Goal: Information Seeking & Learning: Compare options

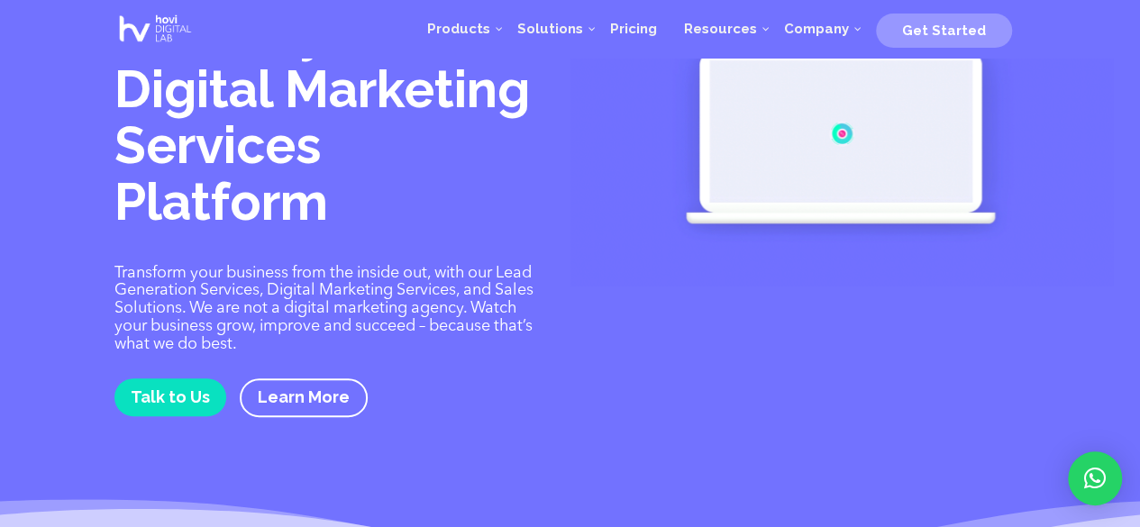
scroll to position [72, 0]
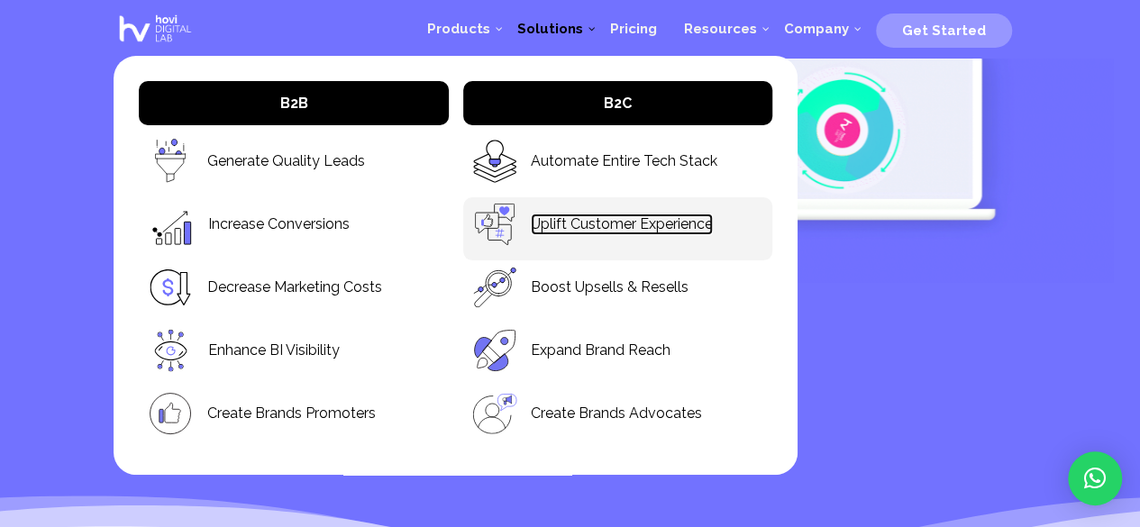
click at [664, 222] on link "Uplift Customer Experience" at bounding box center [622, 224] width 182 height 21
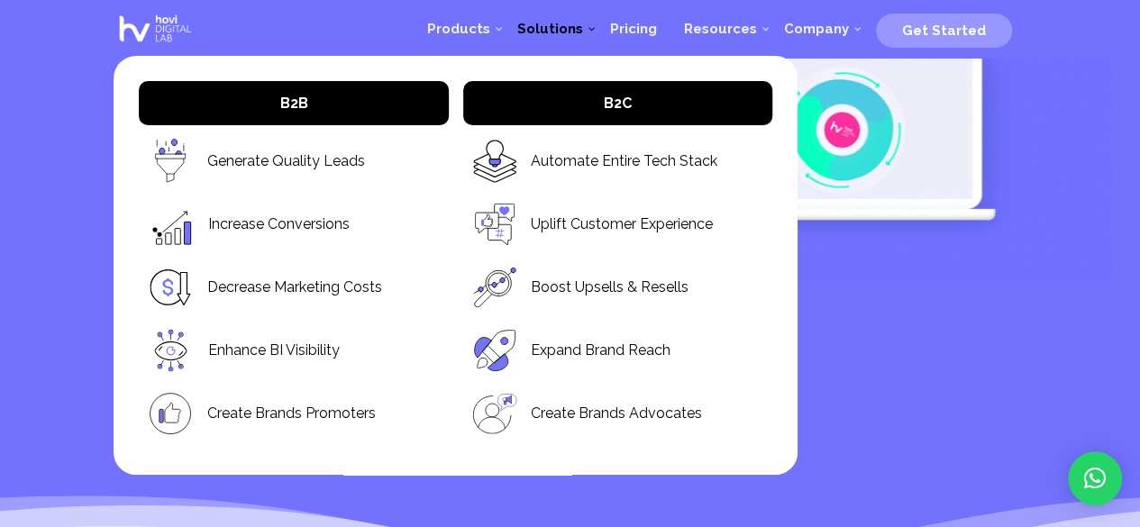
scroll to position [71, 0]
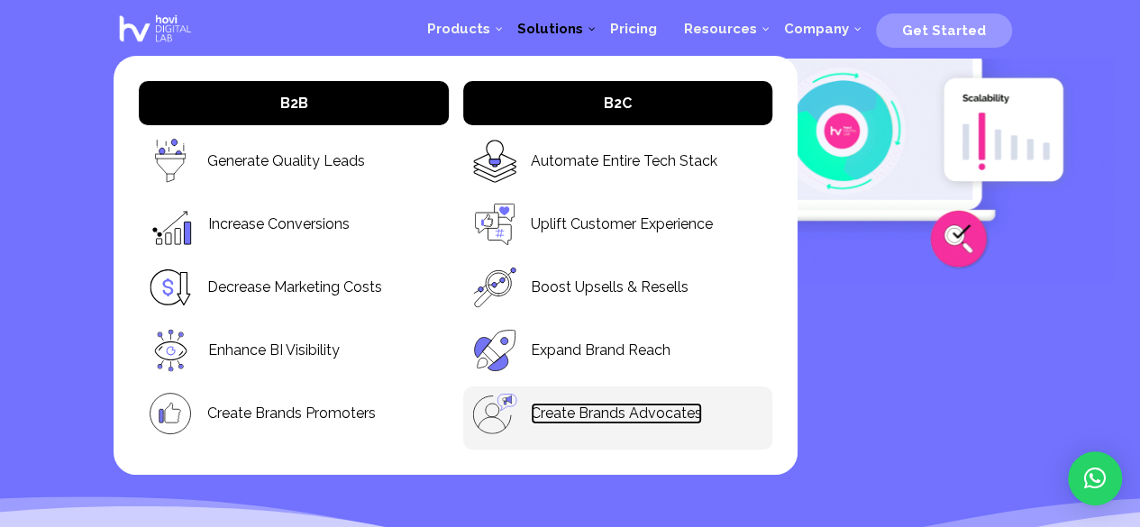
click at [618, 412] on link "Create Brands Advocates" at bounding box center [616, 413] width 171 height 21
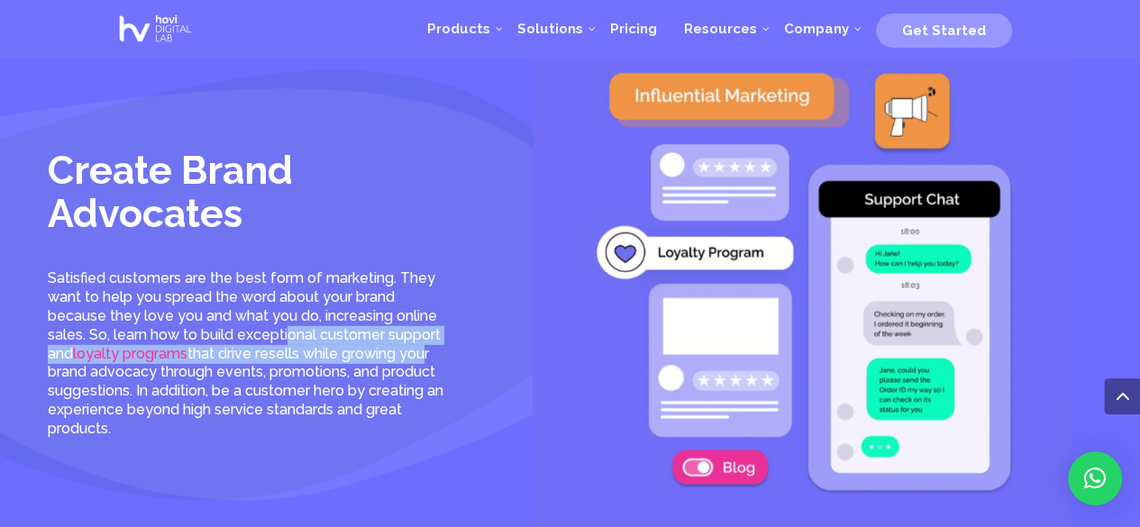
drag, startPoint x: 225, startPoint y: 337, endPoint x: 349, endPoint y: 354, distance: 124.6
click at [349, 354] on p "Satisfied customers are the best form of marketing. They want to help you sprea…" at bounding box center [251, 353] width 407 height 168
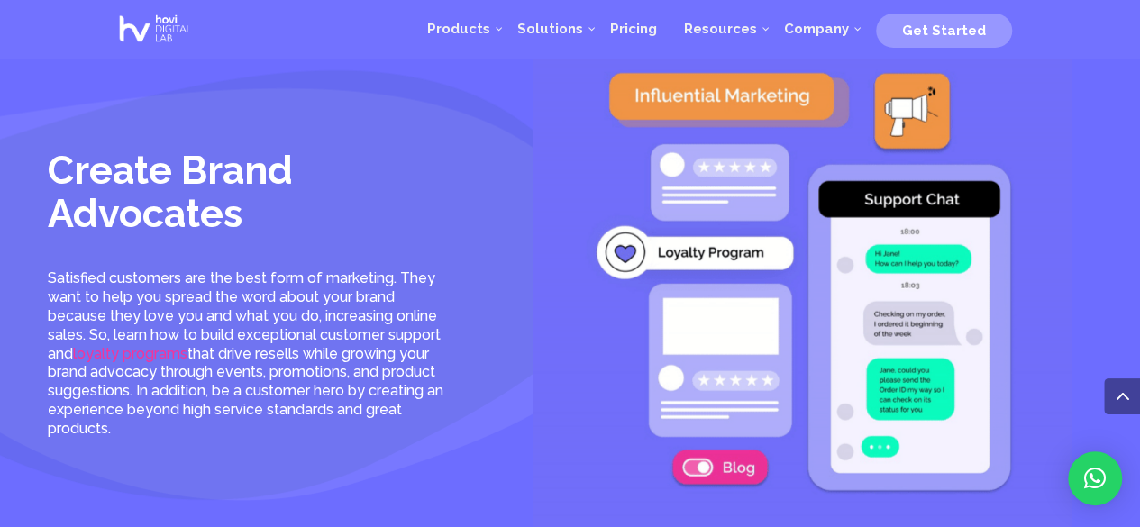
click at [470, 388] on div "Satisfied customers are the best form of marketing. They want to help you sprea…" at bounding box center [269, 353] width 443 height 168
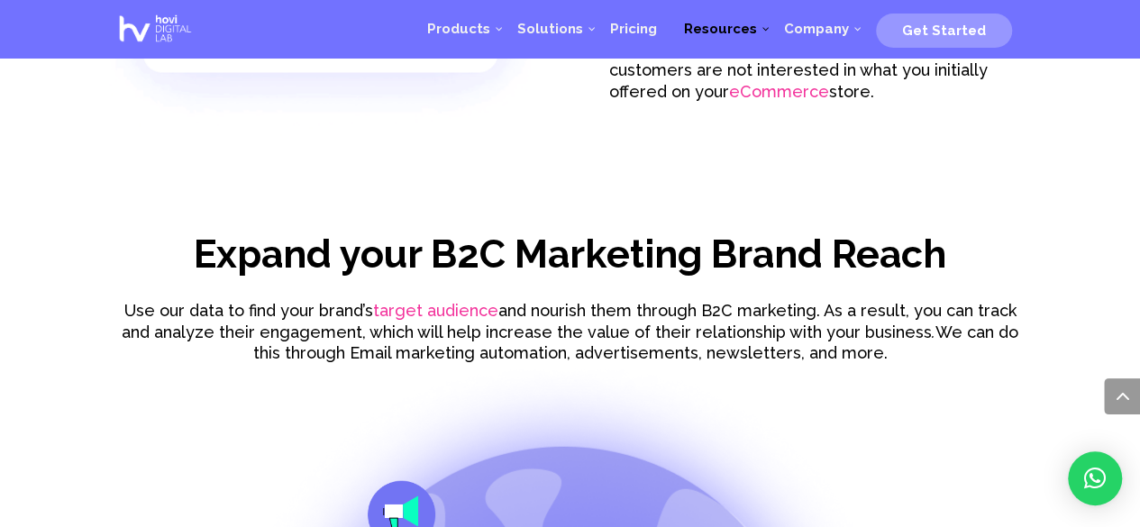
scroll to position [2029, 0]
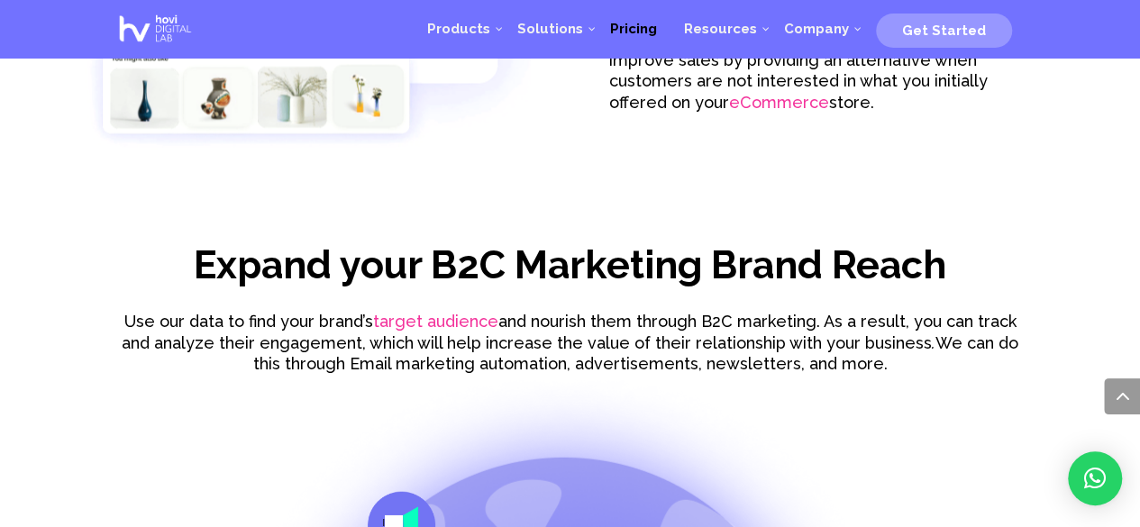
click at [642, 32] on span "Pricing" at bounding box center [633, 29] width 47 height 16
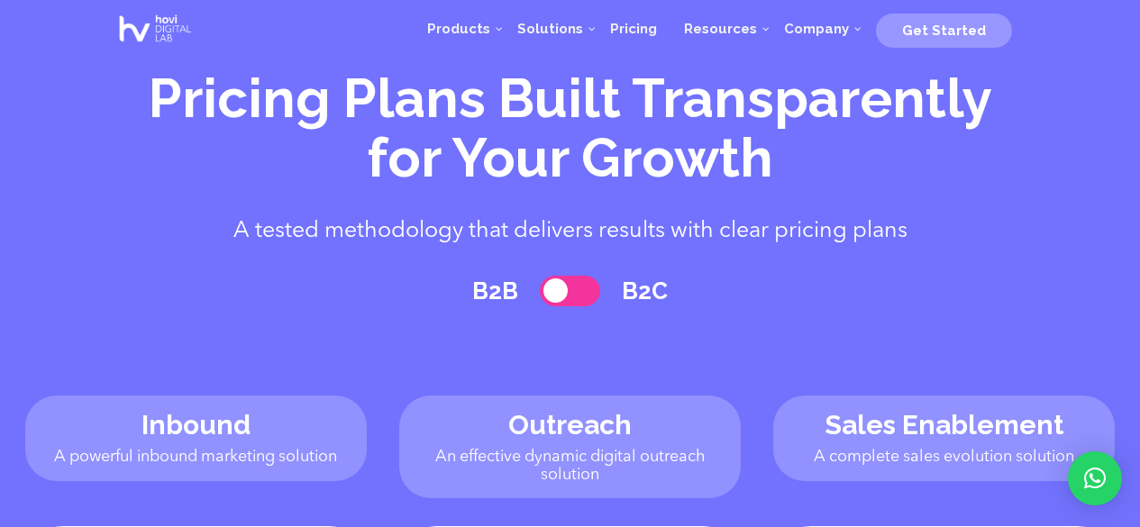
click at [562, 276] on span at bounding box center [570, 292] width 61 height 32
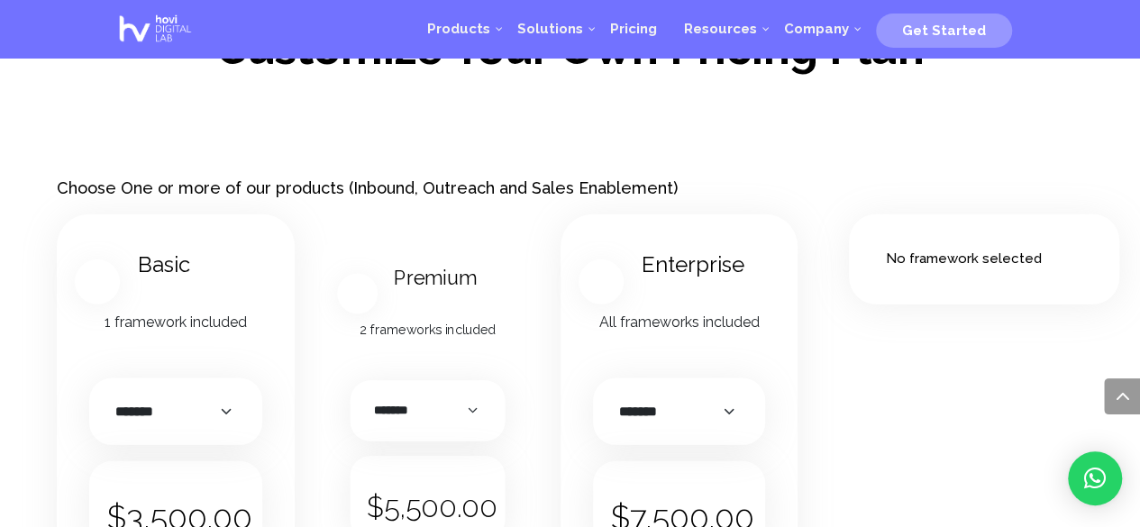
scroll to position [2510, 0]
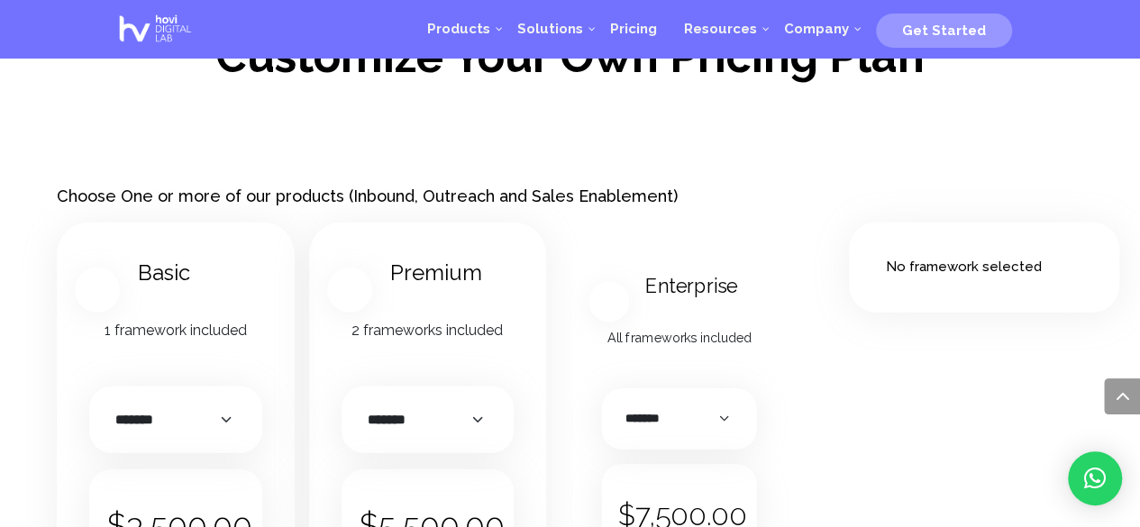
click at [424, 320] on p "2 frameworks included" at bounding box center [427, 331] width 172 height 22
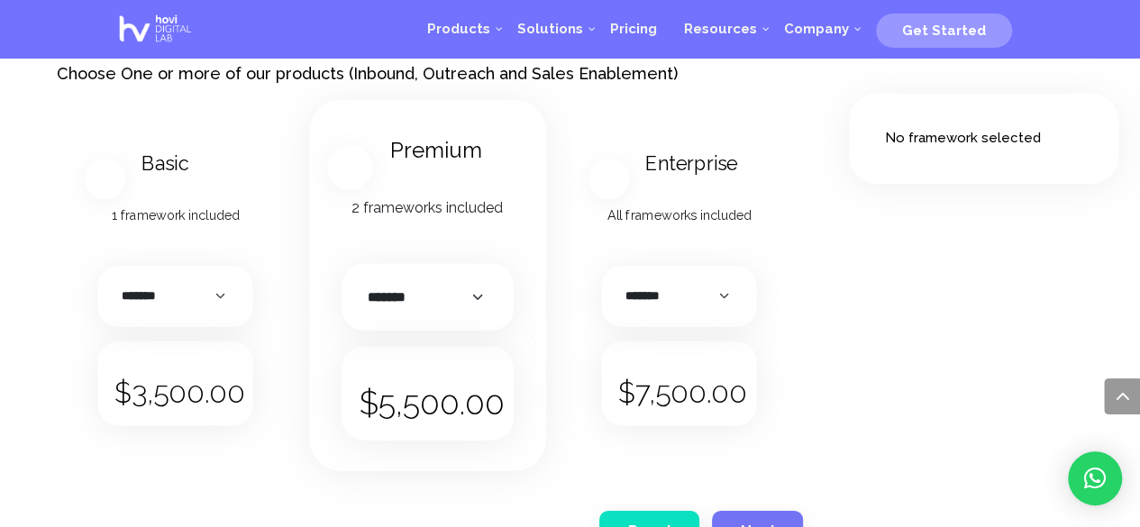
scroll to position [2656, 0]
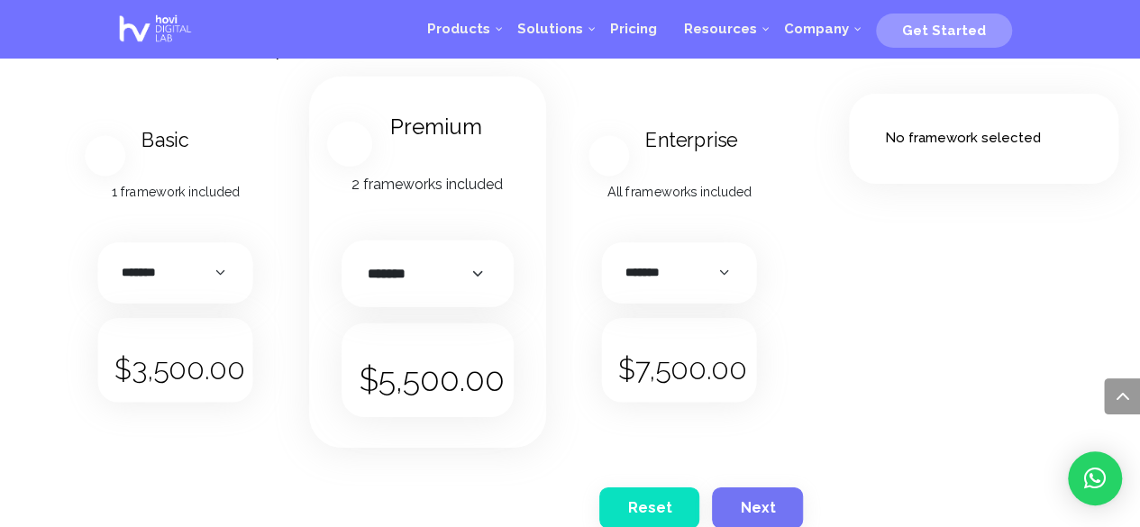
click at [443, 174] on p "2 frameworks included" at bounding box center [427, 185] width 172 height 22
click at [462, 107] on h3 "Premium" at bounding box center [450, 127] width 156 height 62
click at [462, 125] on h3 "Premium" at bounding box center [450, 127] width 156 height 62
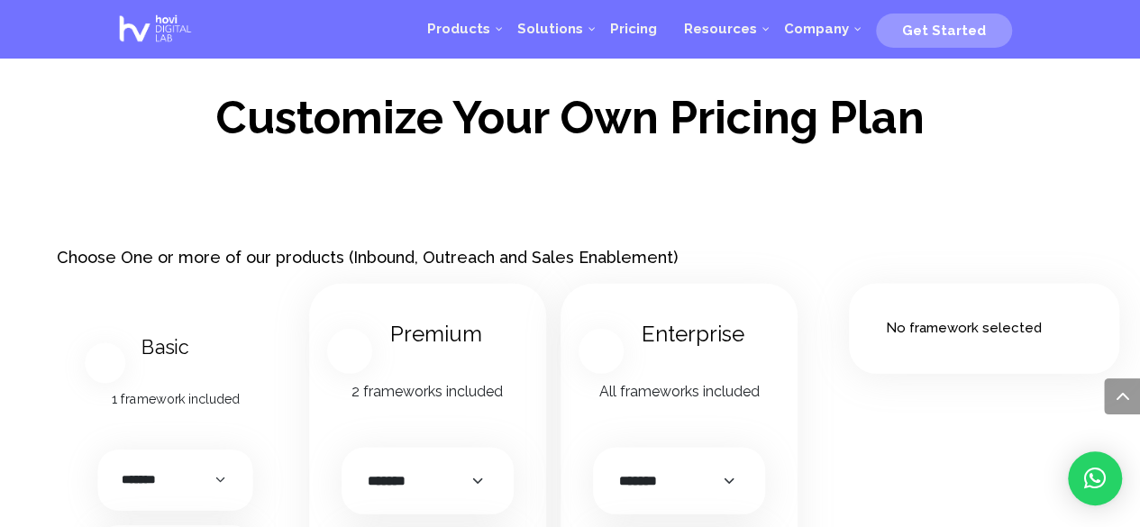
scroll to position [2454, 0]
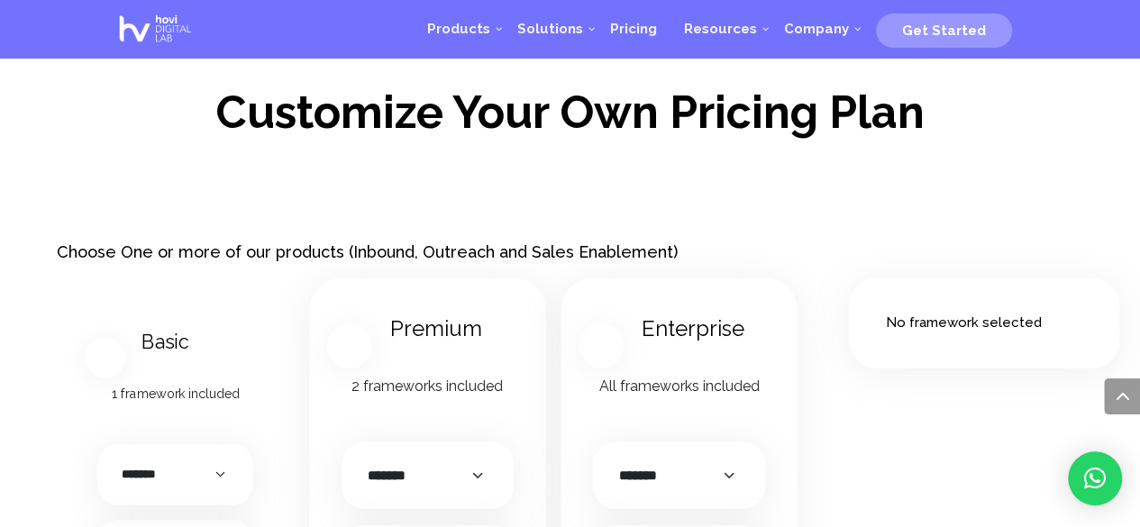
click at [663, 379] on p "All frameworks included" at bounding box center [679, 387] width 172 height 22
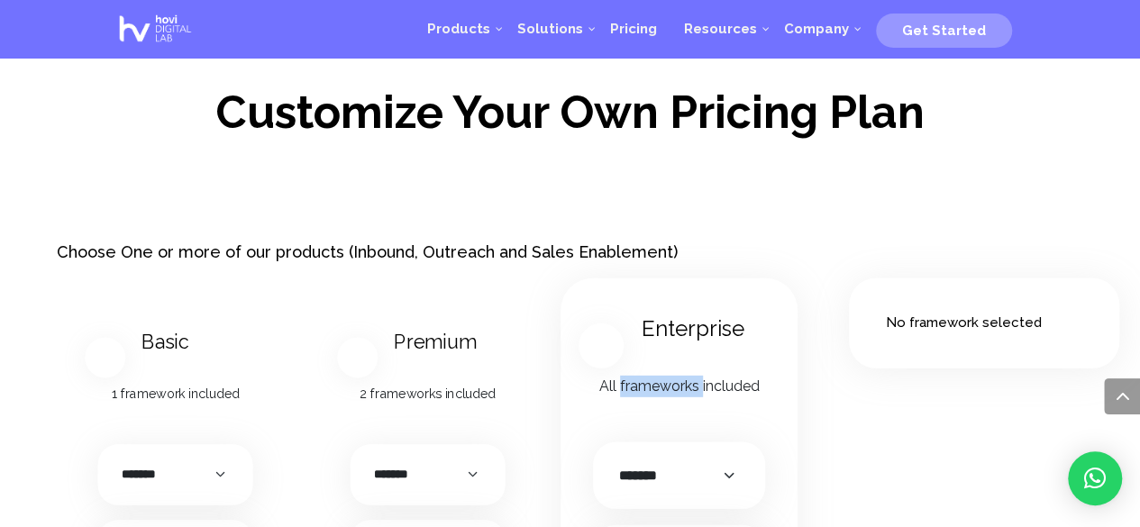
click at [663, 379] on p "All frameworks included" at bounding box center [679, 387] width 172 height 22
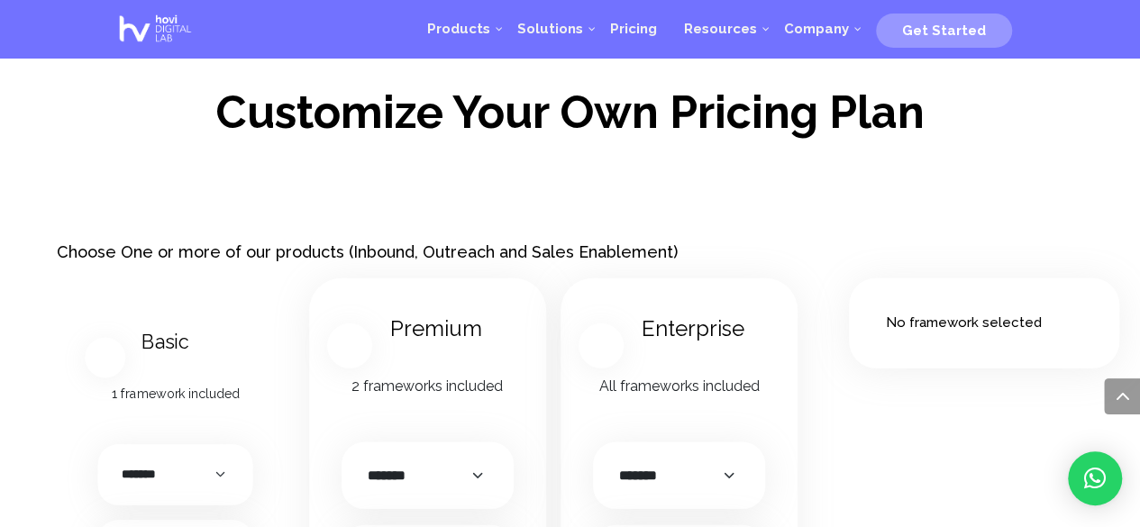
click at [399, 384] on p "2 frameworks included" at bounding box center [427, 387] width 172 height 22
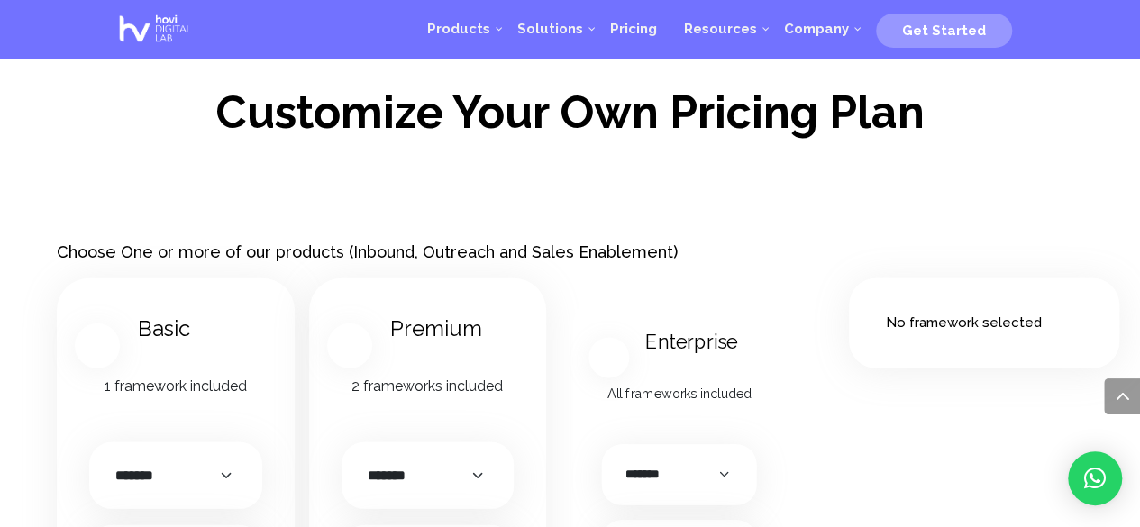
click at [177, 377] on p "1 framework included" at bounding box center [175, 387] width 172 height 22
drag, startPoint x: 444, startPoint y: 377, endPoint x: 462, endPoint y: 377, distance: 18.0
click at [445, 377] on p "2 frameworks included" at bounding box center [427, 387] width 172 height 22
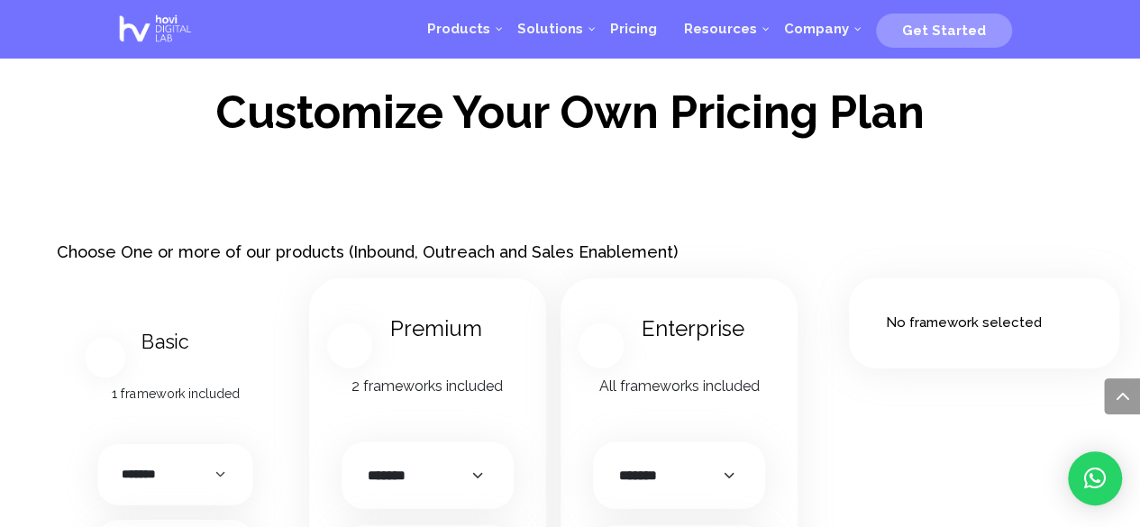
click at [696, 376] on p "All frameworks included" at bounding box center [679, 387] width 172 height 22
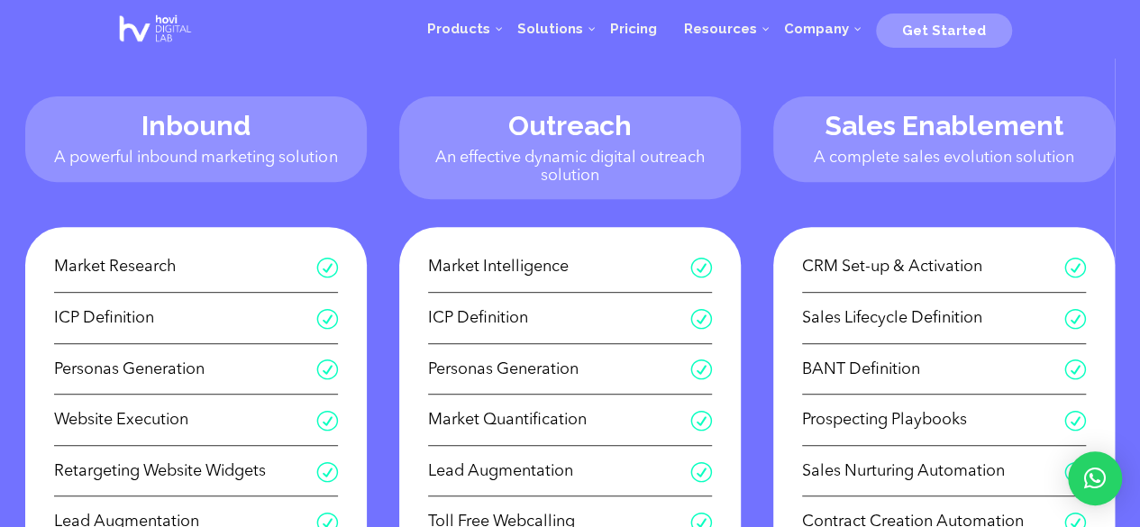
scroll to position [297, 0]
drag, startPoint x: 823, startPoint y: 265, endPoint x: 1001, endPoint y: 268, distance: 177.5
click at [1001, 268] on span "CRM Set-up & Activation" at bounding box center [933, 268] width 262 height 28
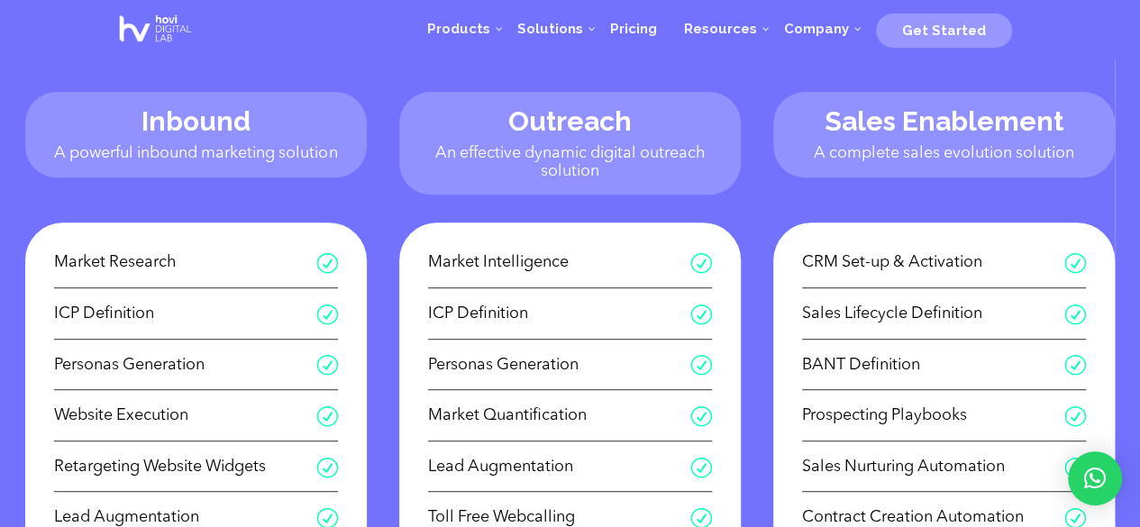
scroll to position [259, 0]
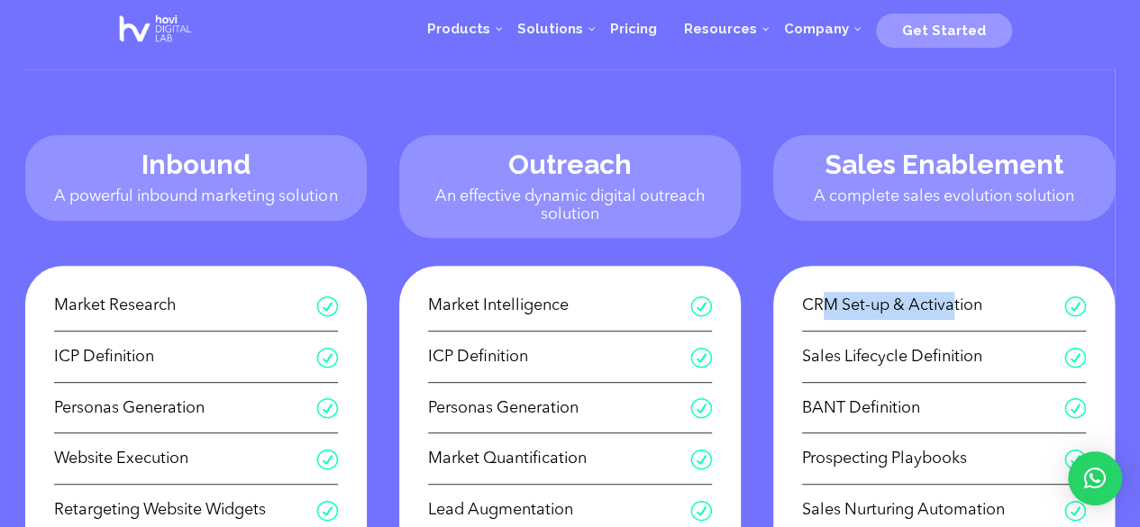
drag, startPoint x: 822, startPoint y: 303, endPoint x: 954, endPoint y: 303, distance: 132.4
click at [954, 303] on span "CRM Set-up & Activation" at bounding box center [933, 306] width 262 height 28
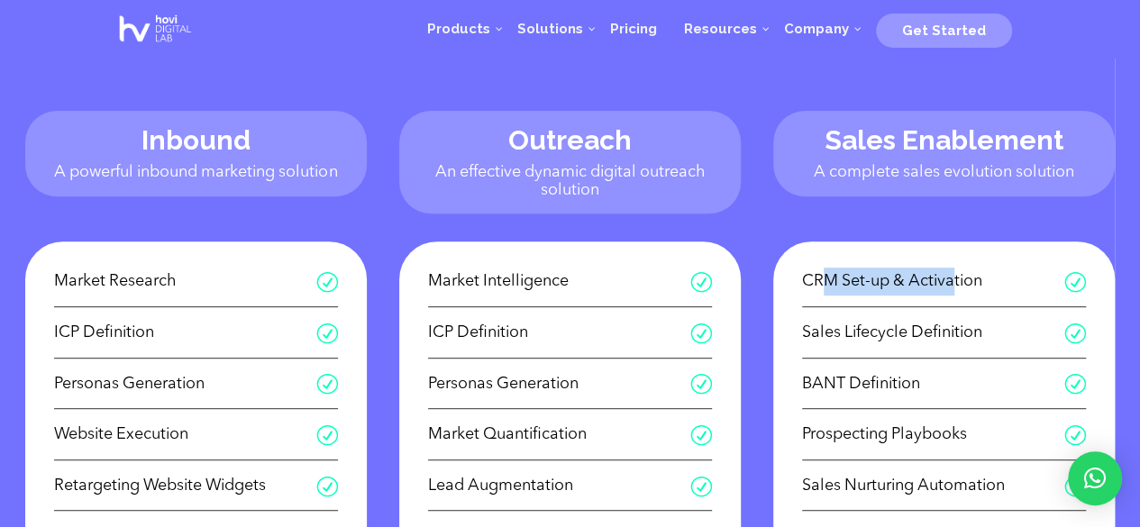
scroll to position [294, 0]
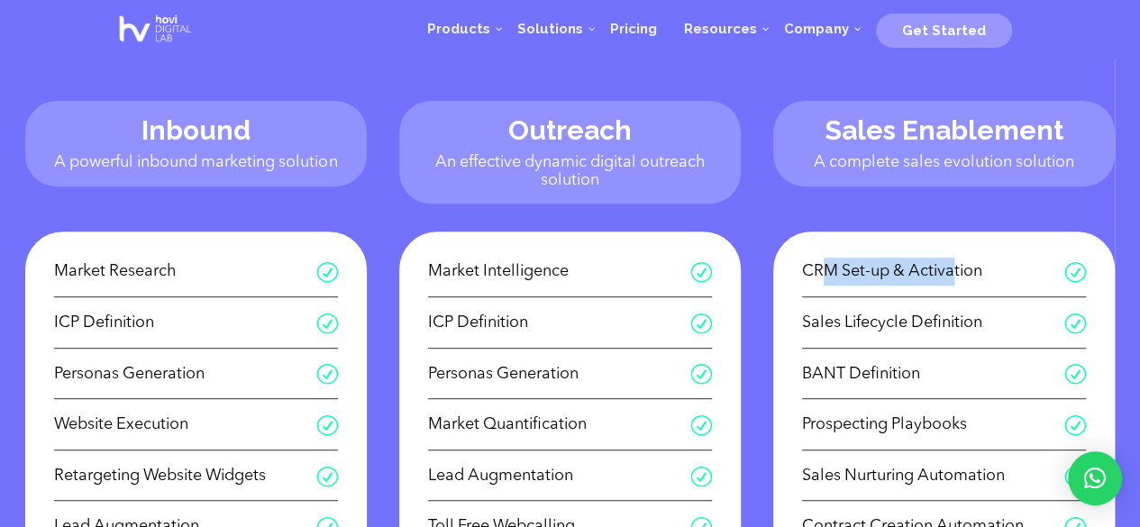
drag, startPoint x: 793, startPoint y: 268, endPoint x: 999, endPoint y: 269, distance: 206.3
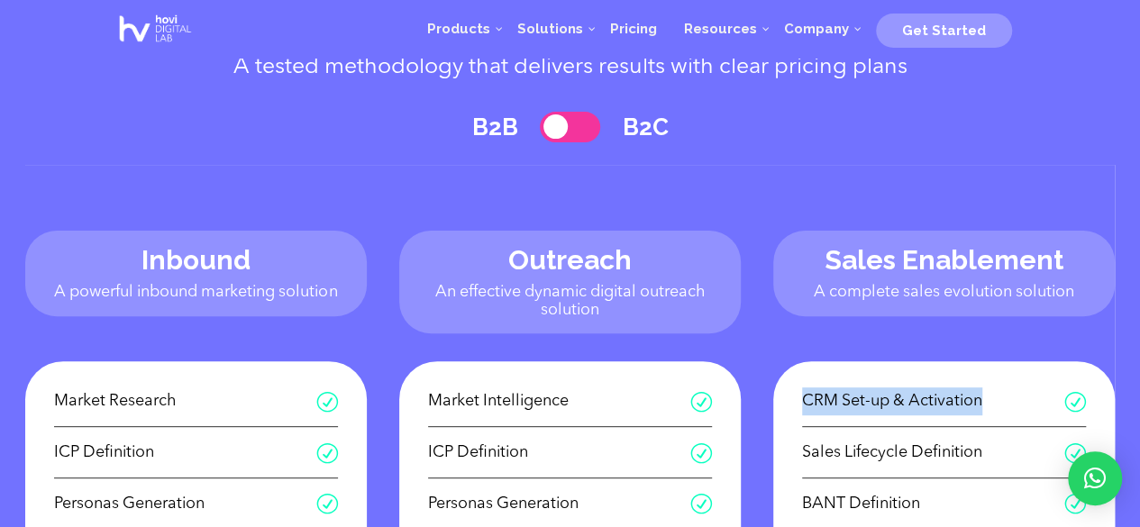
scroll to position [161, 0]
